Goal: Transaction & Acquisition: Book appointment/travel/reservation

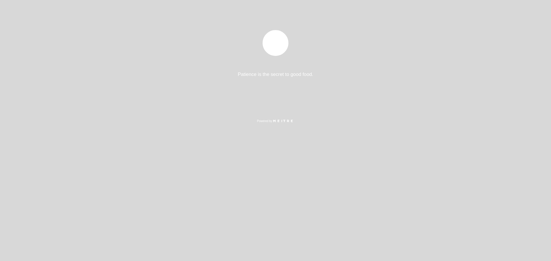
select select "es"
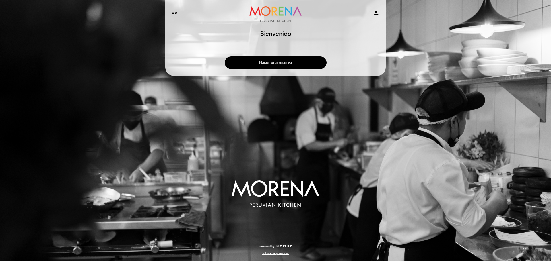
click at [274, 62] on button "Hacer una reserva" at bounding box center [276, 63] width 102 height 13
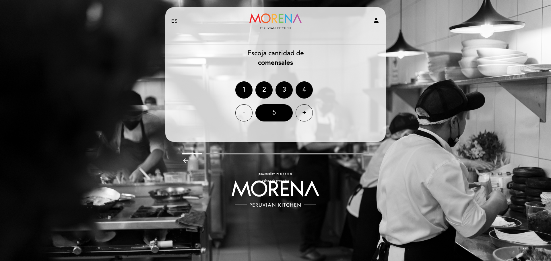
click at [304, 90] on div "4" at bounding box center [303, 89] width 17 height 17
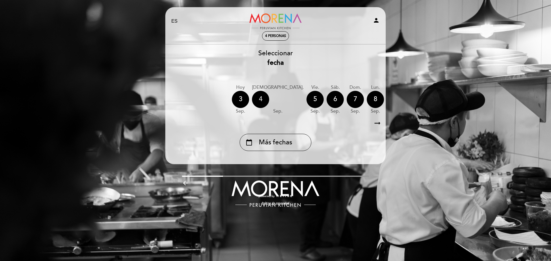
click at [264, 98] on div "4" at bounding box center [260, 99] width 17 height 17
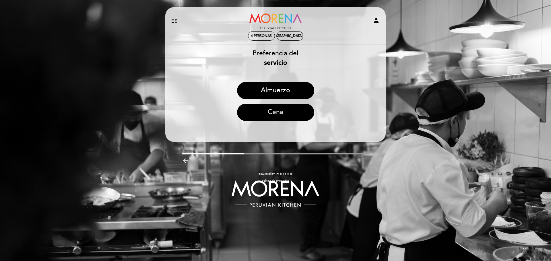
click at [278, 109] on button "Cena" at bounding box center [275, 112] width 77 height 17
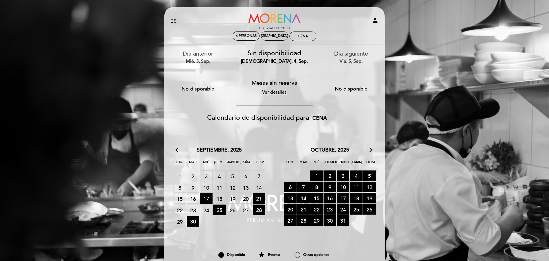
click at [219, 176] on span "4 MESAS SIN RESERVA" at bounding box center [219, 176] width 13 height 11
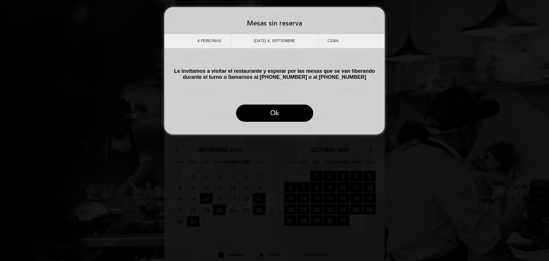
click at [283, 39] on div "[DATE] 4, septiembre" at bounding box center [275, 41] width 88 height 14
click at [269, 122] on button "Ok" at bounding box center [274, 113] width 77 height 17
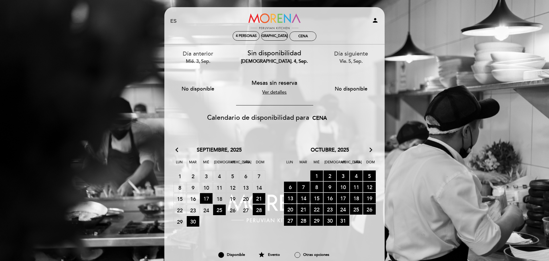
click at [209, 199] on span "17 RESERVAS DISPONIBLES" at bounding box center [206, 198] width 13 height 11
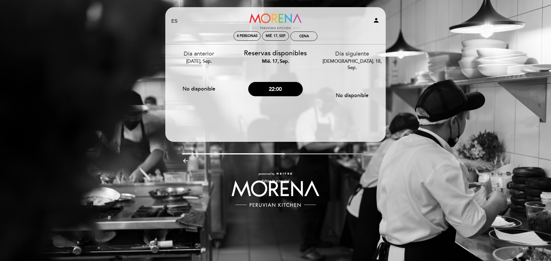
click at [437, 26] on div "EN ES PT Morena Peruvian Kitchen person 4 personas mié. 17, sep. Cena [GEOGRAPH…" at bounding box center [275, 130] width 551 height 261
click at [347, 89] on button "No disponible" at bounding box center [352, 95] width 55 height 14
